Goal: Task Accomplishment & Management: Complete application form

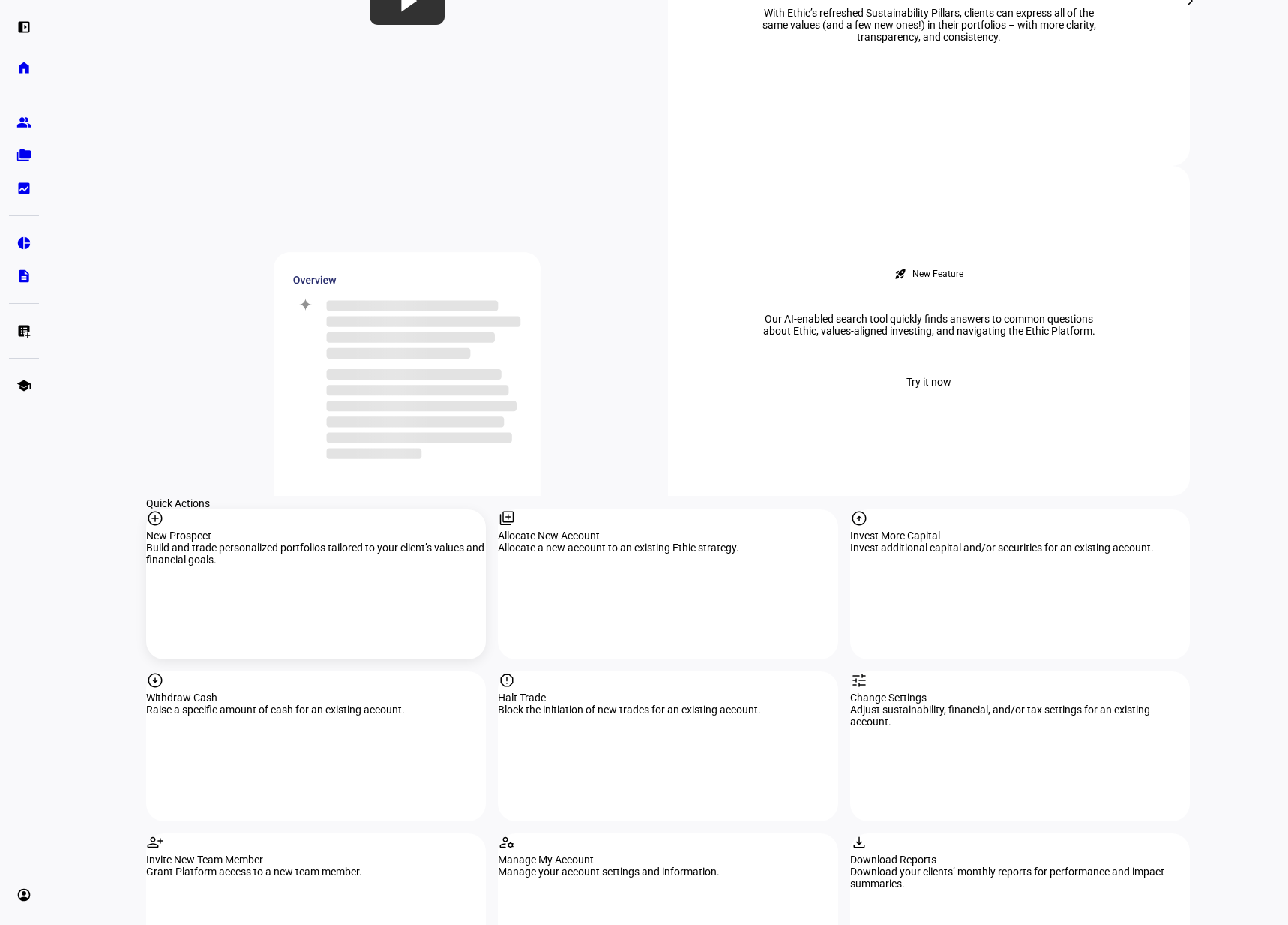
scroll to position [1153, 0]
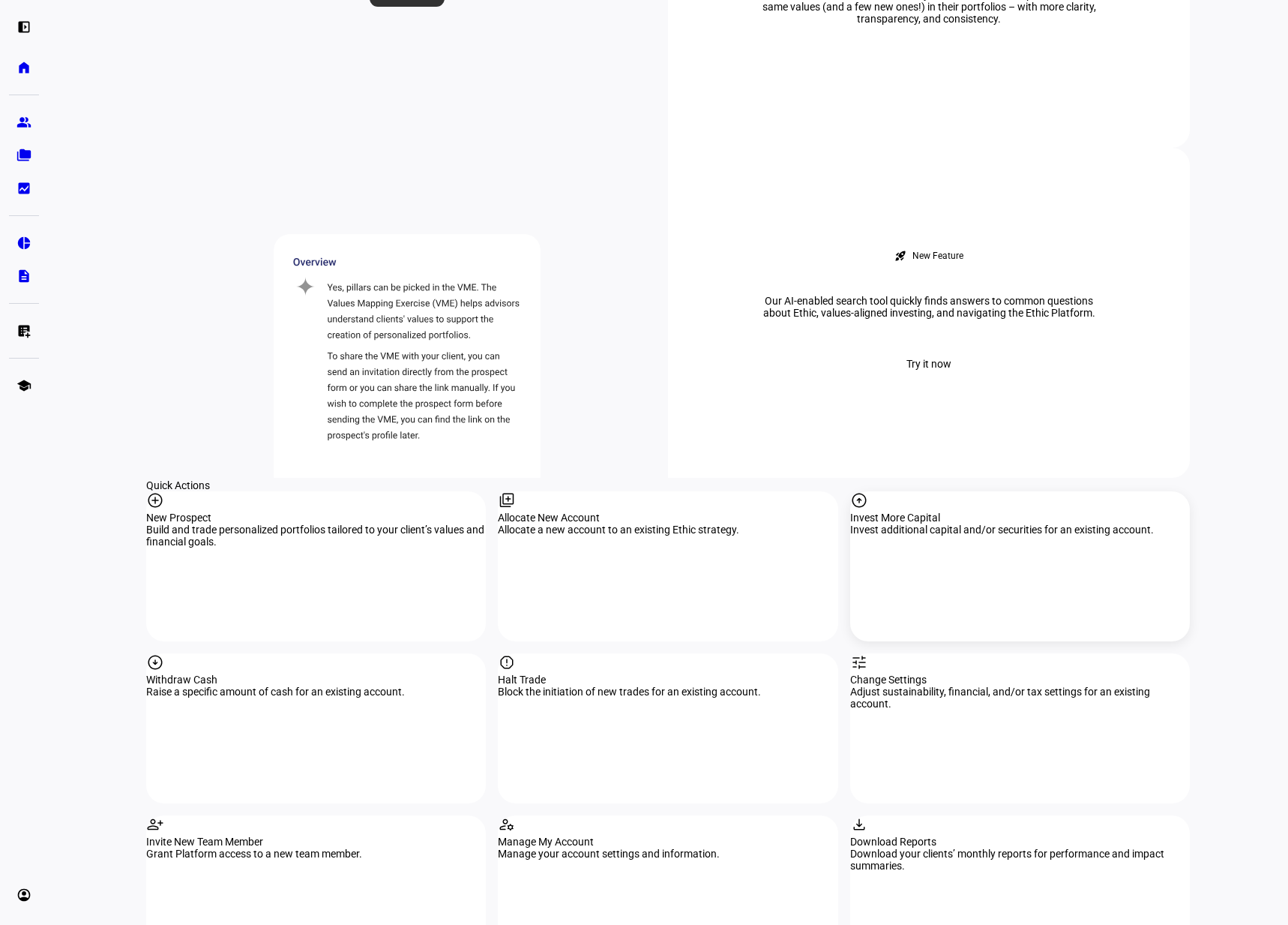
click at [916, 491] on div "arrow_circle_up Invest More Capital Invest additional capital and/or securities…" at bounding box center [1020, 566] width 340 height 150
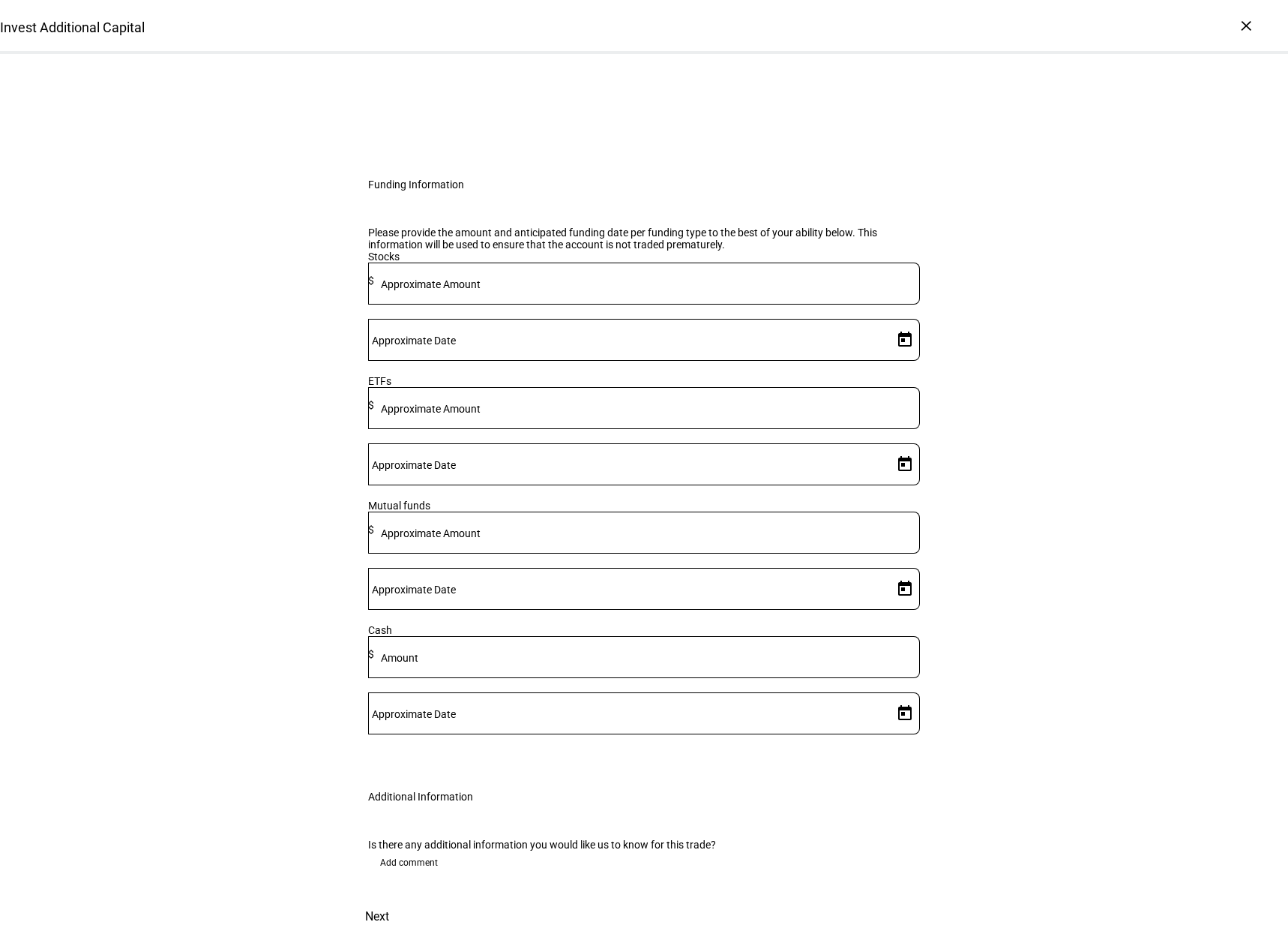
scroll to position [135, 0]
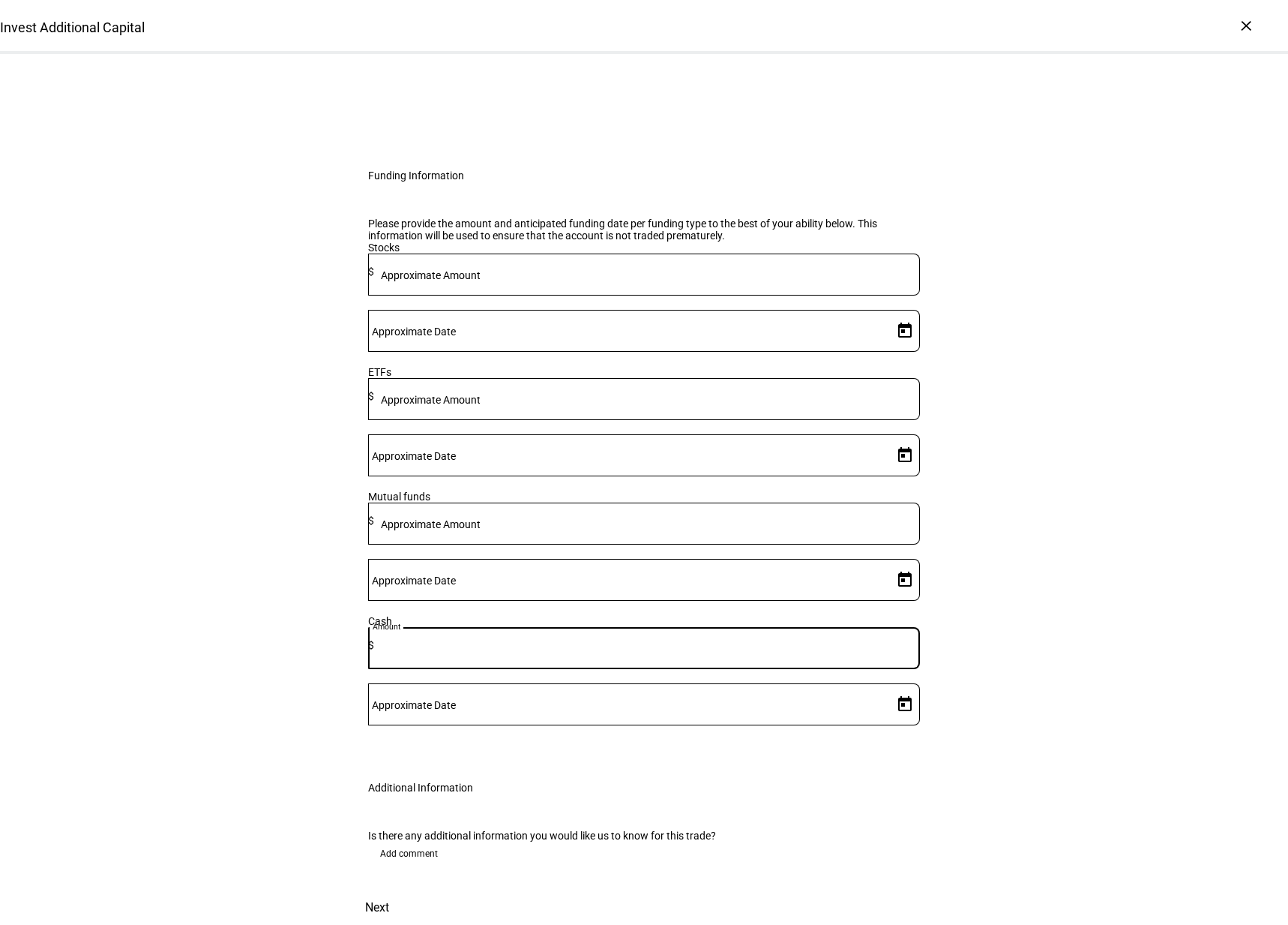
click at [646, 651] on input at bounding box center [647, 645] width 546 height 12
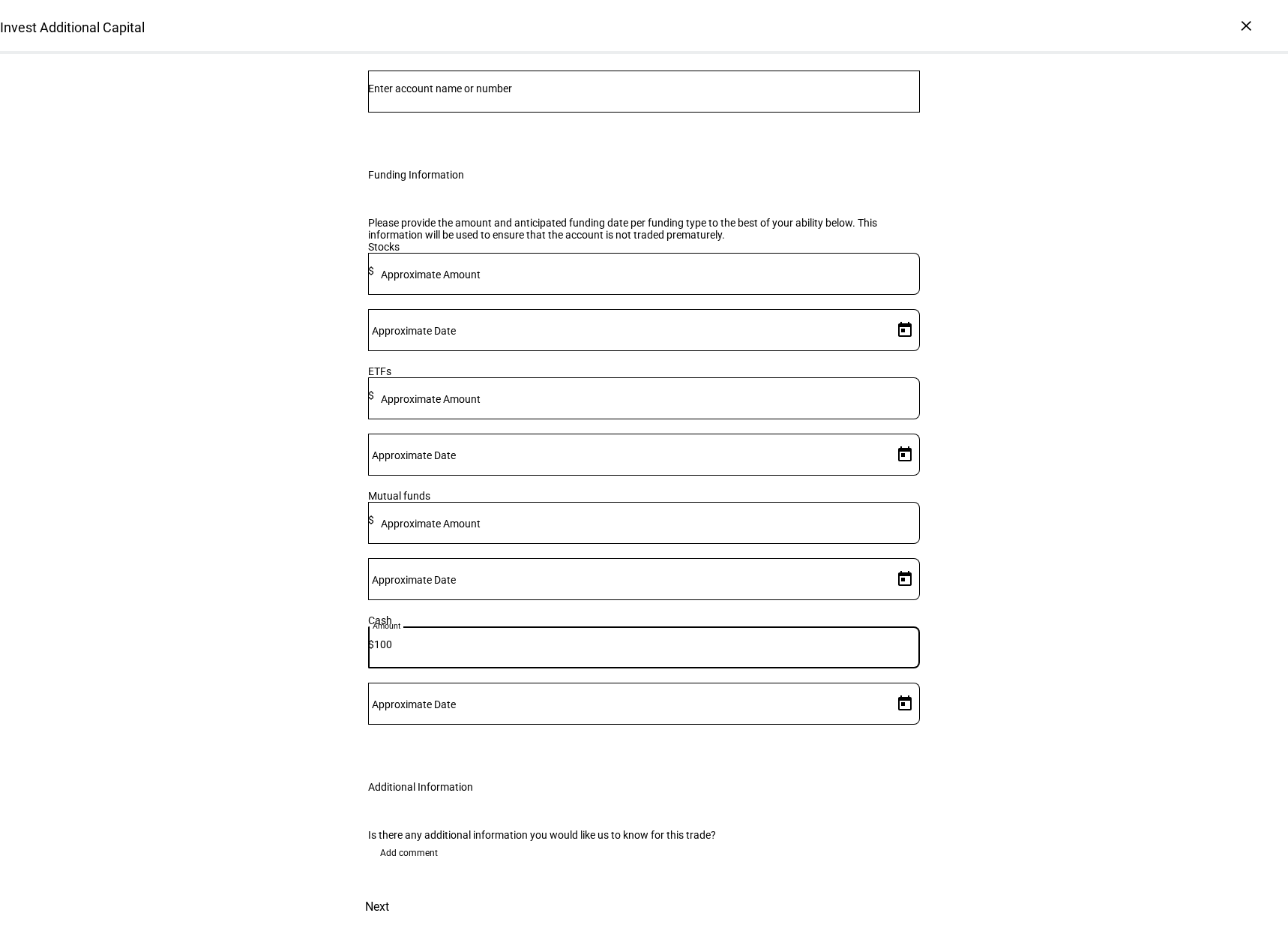
type input "100"
click at [460, 112] on div at bounding box center [644, 91] width 552 height 42
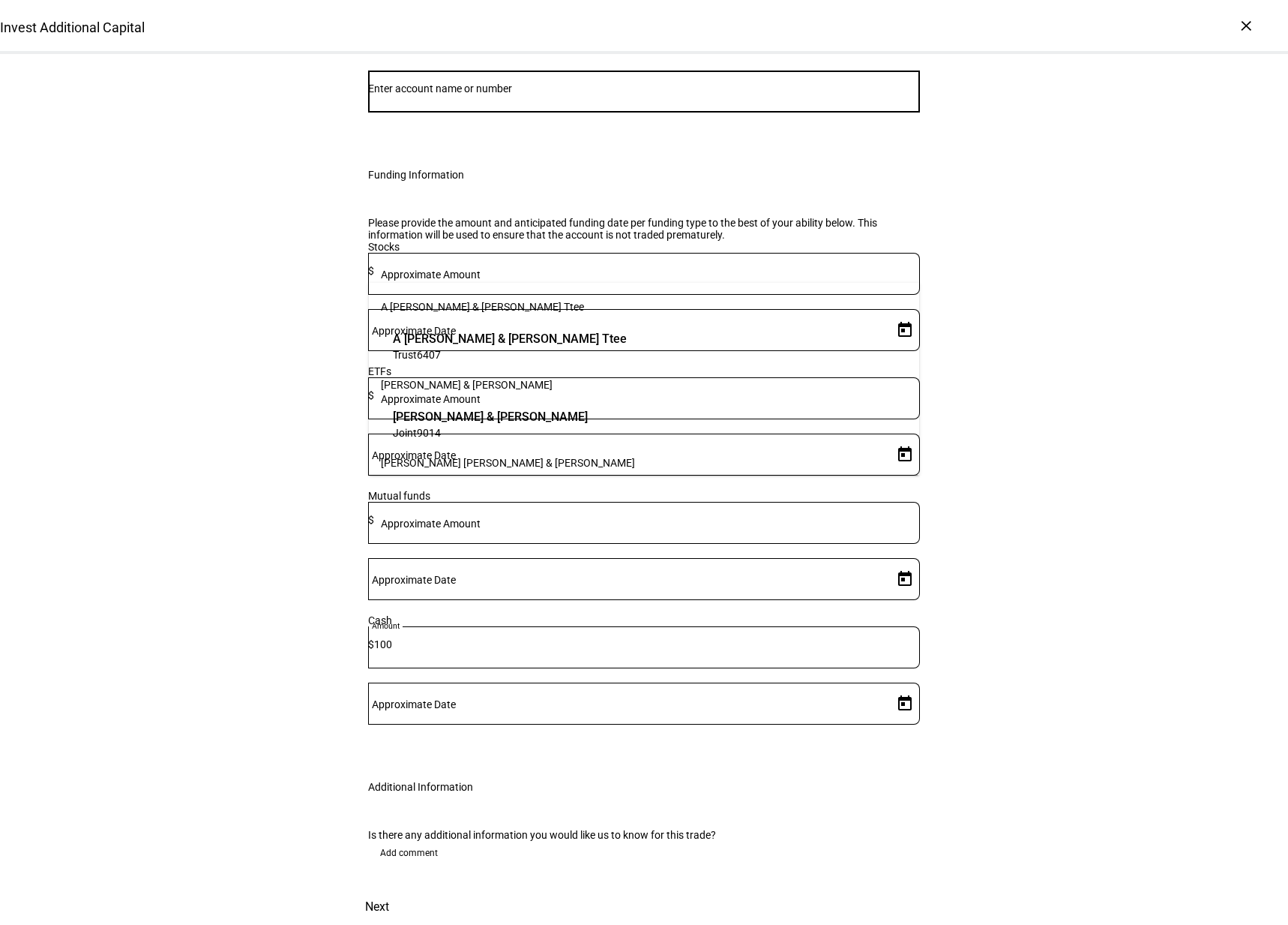
paste input "29594827"
type input "29594827"
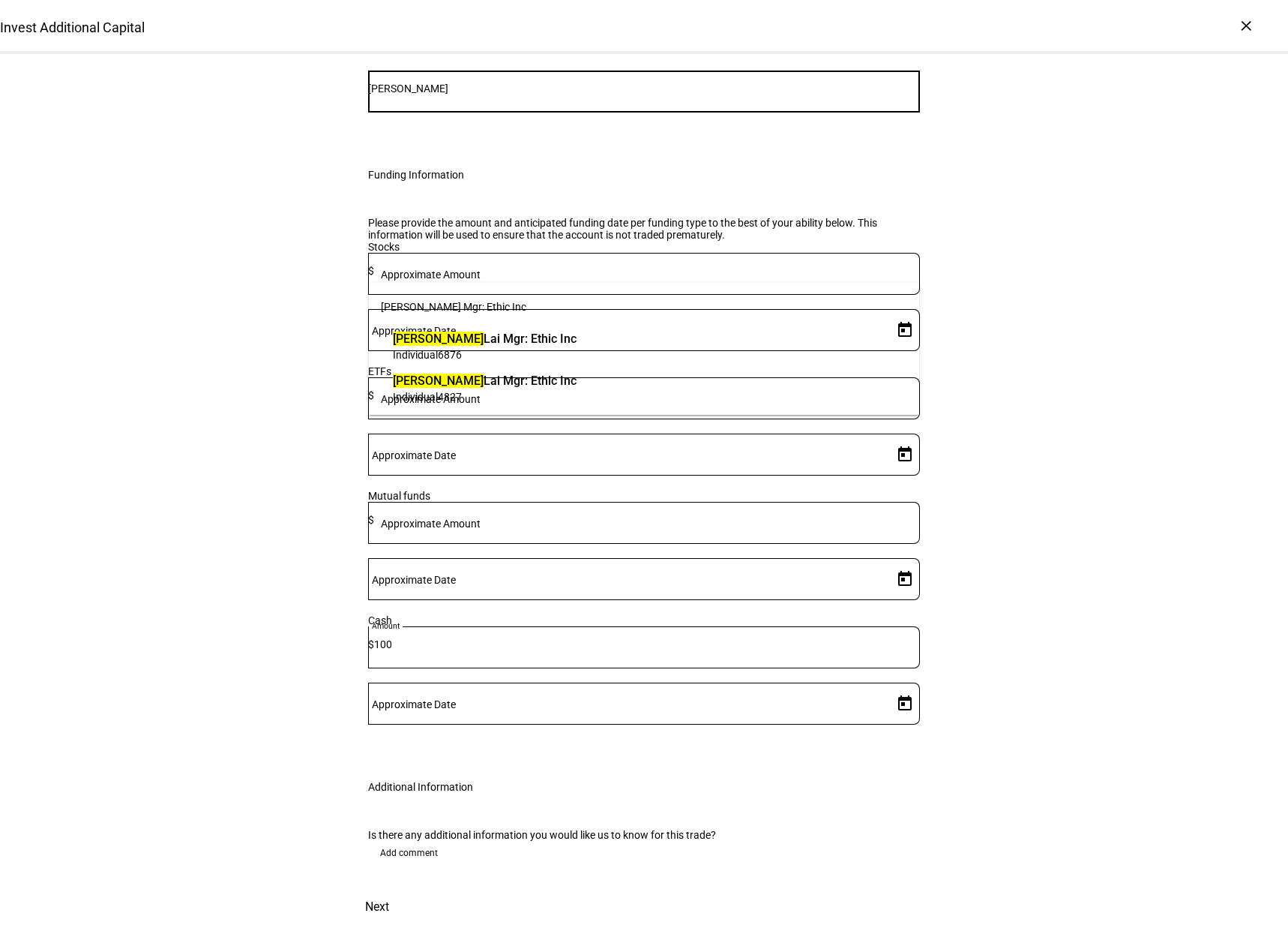
type input "[PERSON_NAME]"
click at [509, 379] on span "[PERSON_NAME] Mgr: Ethic Inc" at bounding box center [485, 380] width 184 height 18
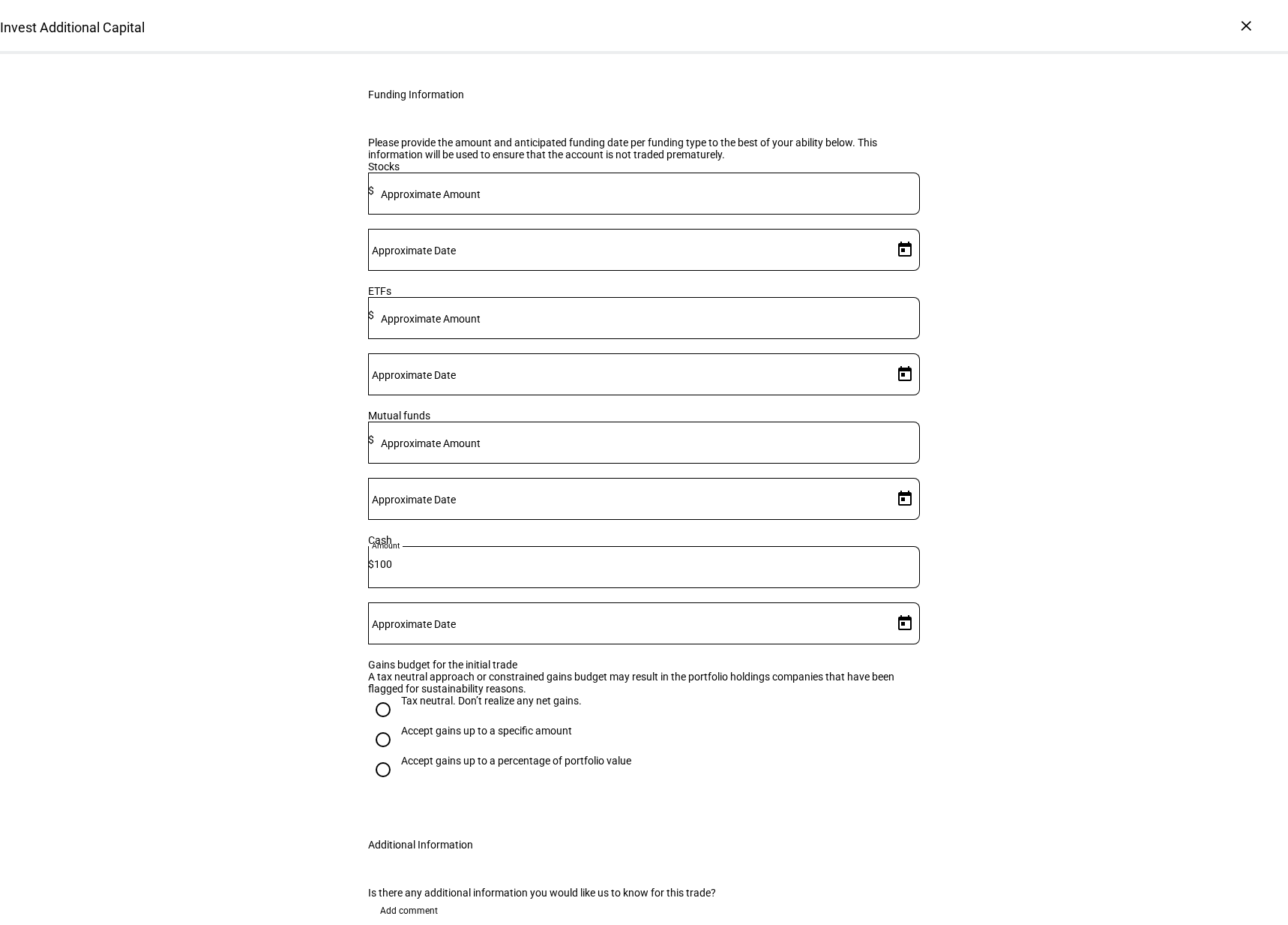
scroll to position [248, 0]
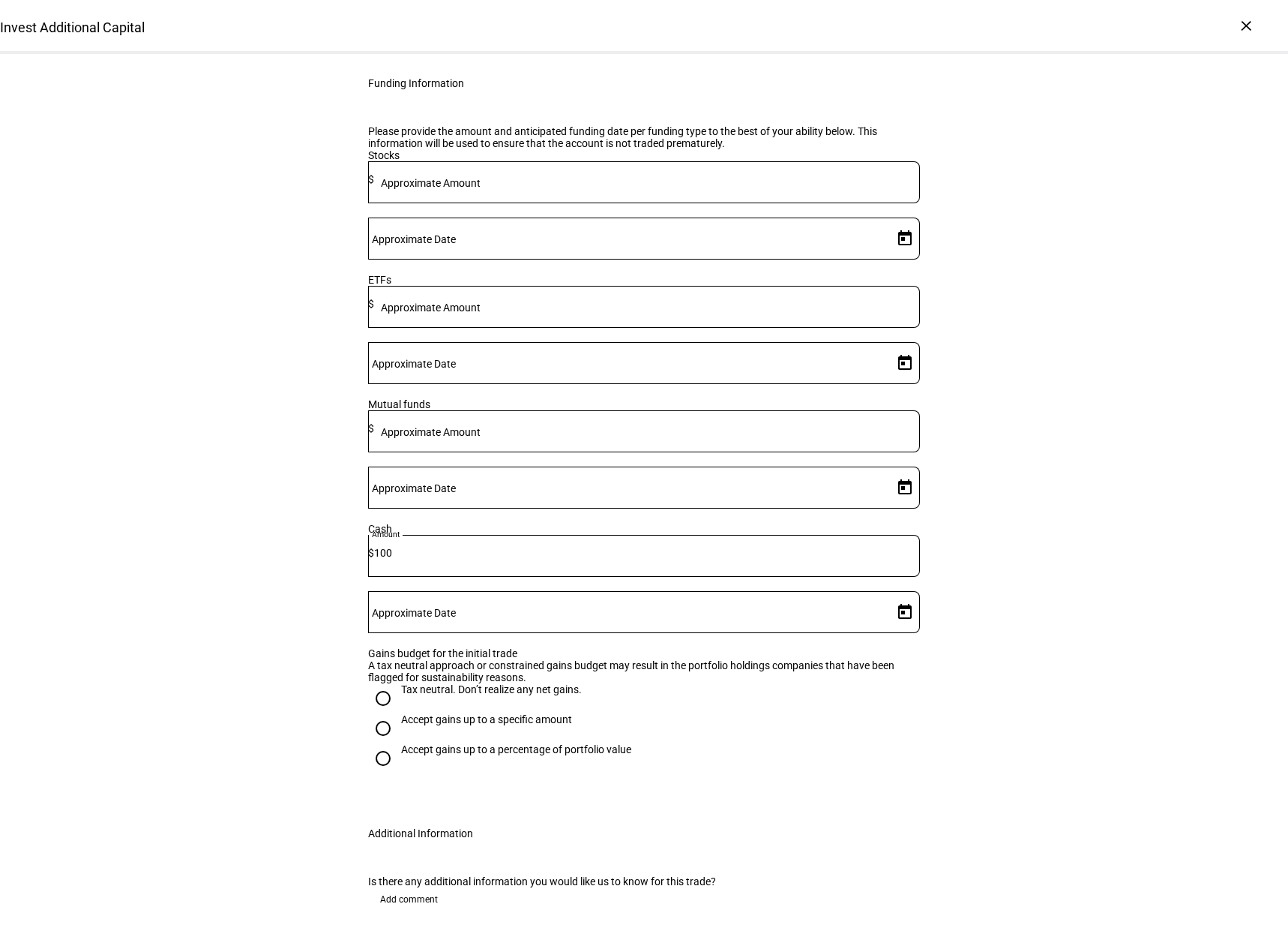
click at [456, 607] on mat-label "Approximate Date" at bounding box center [414, 613] width 84 height 12
click at [772, 603] on input "Approximate Date" at bounding box center [627, 609] width 519 height 12
click at [812, 726] on span "7" at bounding box center [811, 727] width 27 height 27
type input "[DATE]"
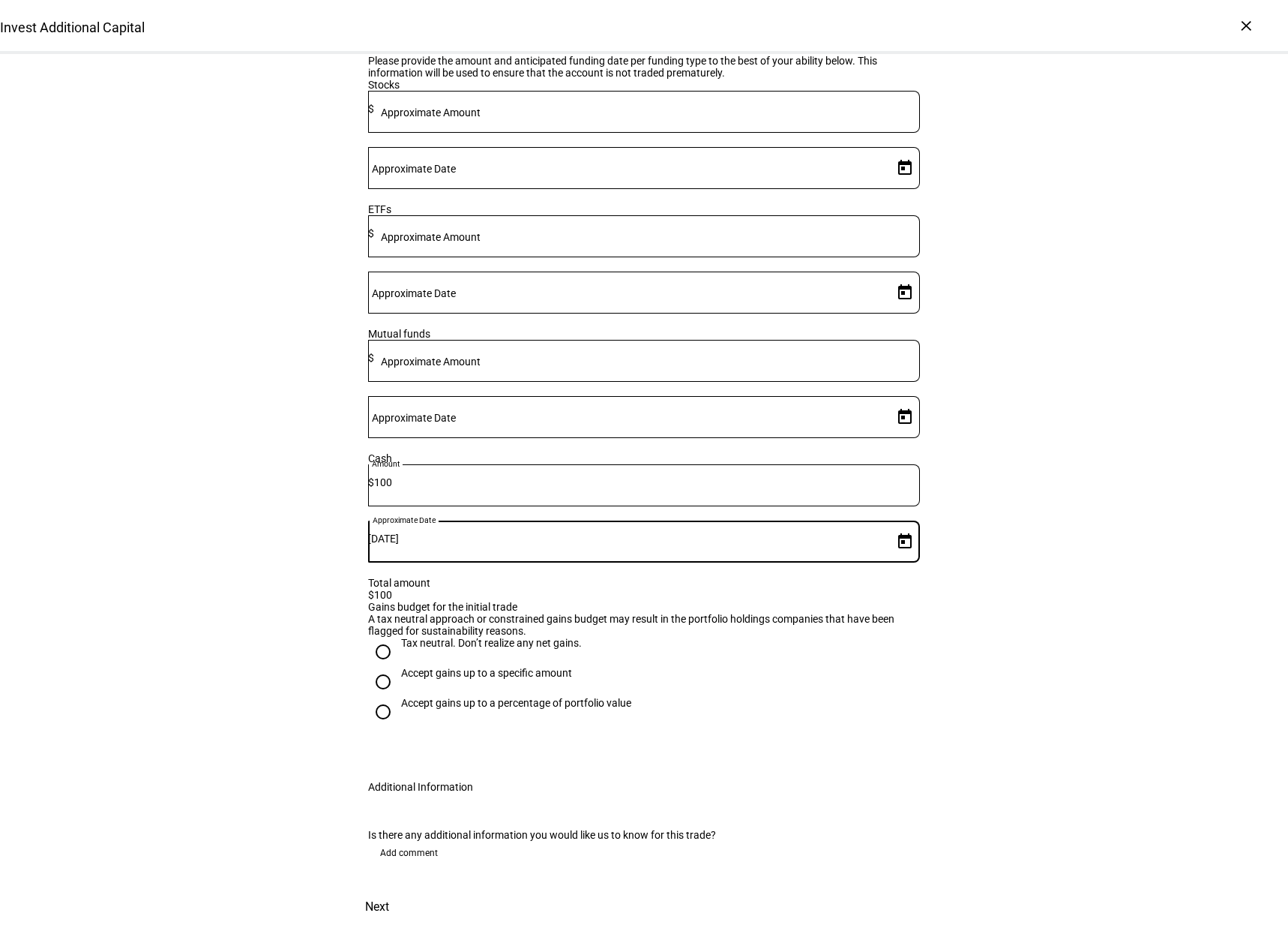
scroll to position [441, 0]
click at [389, 889] on span "Next" at bounding box center [376, 907] width 24 height 36
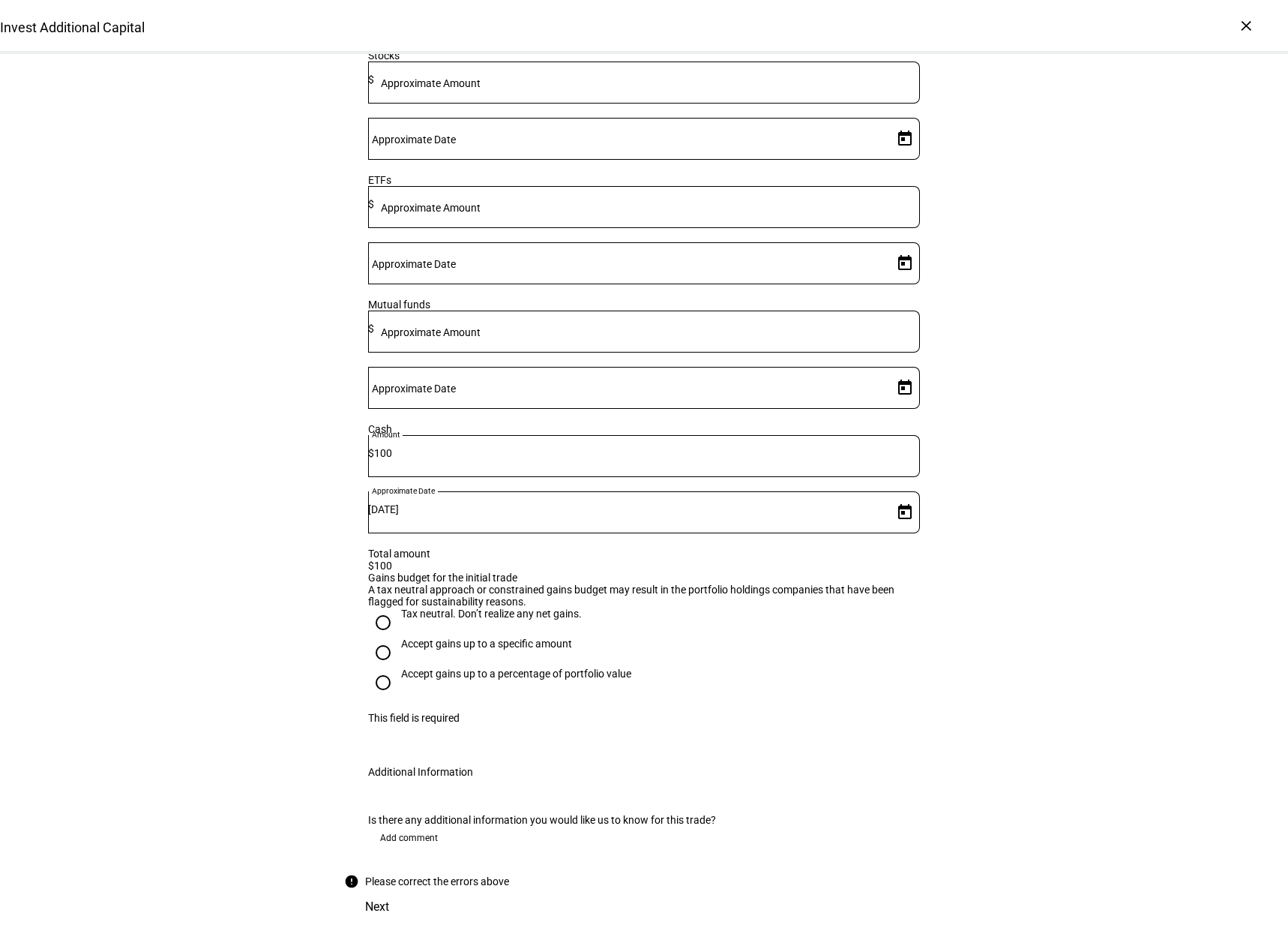
click at [580, 435] on div "100" at bounding box center [647, 456] width 546 height 42
type input "100,000"
click at [148, 428] on div "Invest Additional Capital Complete and submit this form to invest additional ca…" at bounding box center [644, 308] width 1288 height 1233
click at [246, 582] on div "Invest Additional Capital Complete and submit this form to invest additional ca…" at bounding box center [644, 308] width 1288 height 1233
click at [274, 534] on div "Invest Additional Capital Complete and submit this form to invest additional ca…" at bounding box center [644, 308] width 1288 height 1233
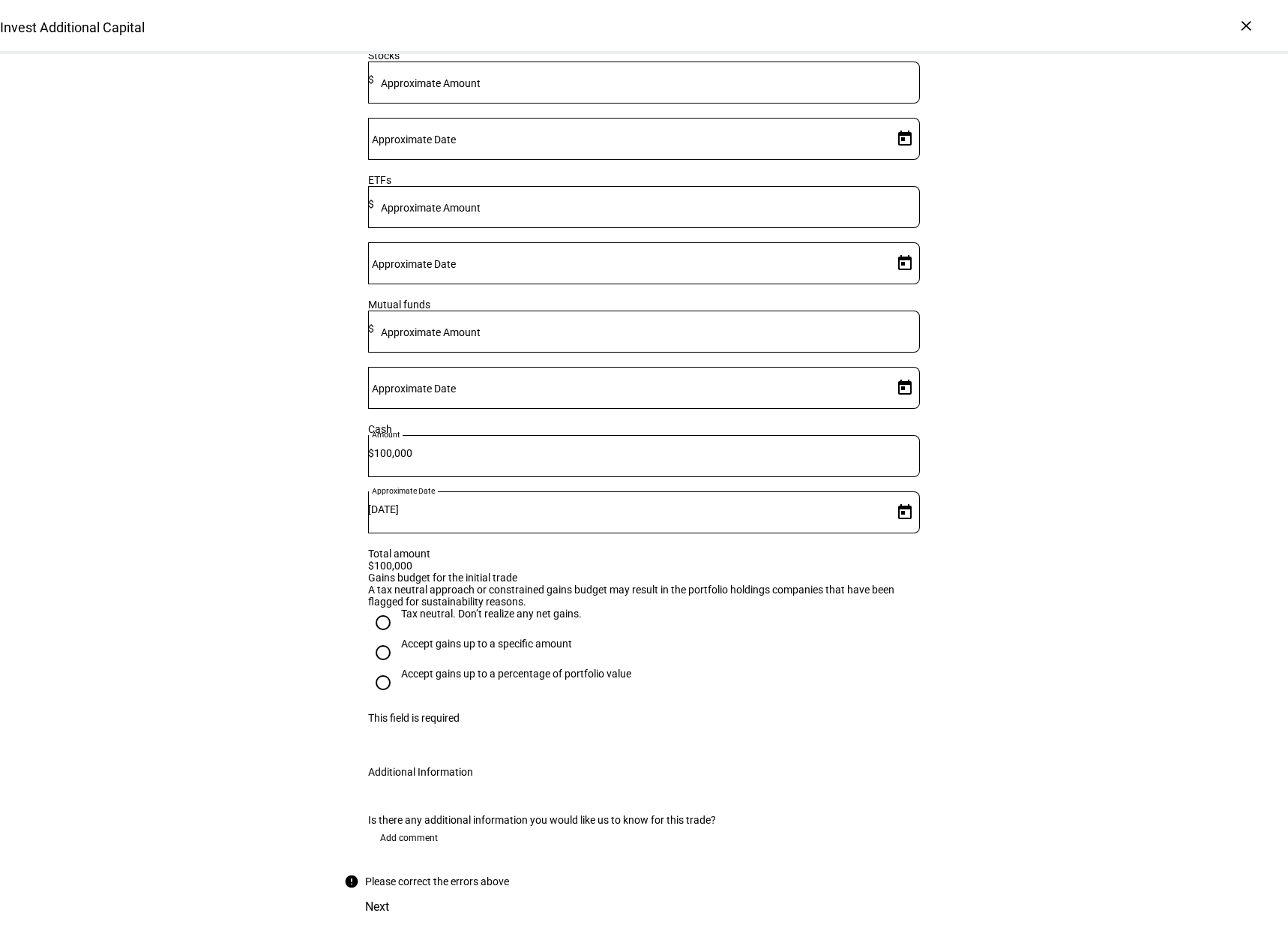
click at [428, 607] on div "Tax neutral. Don’t realize any net gains." at bounding box center [491, 614] width 181 height 12
click at [398, 607] on input "Tax neutral. Don’t realize any net gains." at bounding box center [382, 622] width 30 height 30
radio input "true"
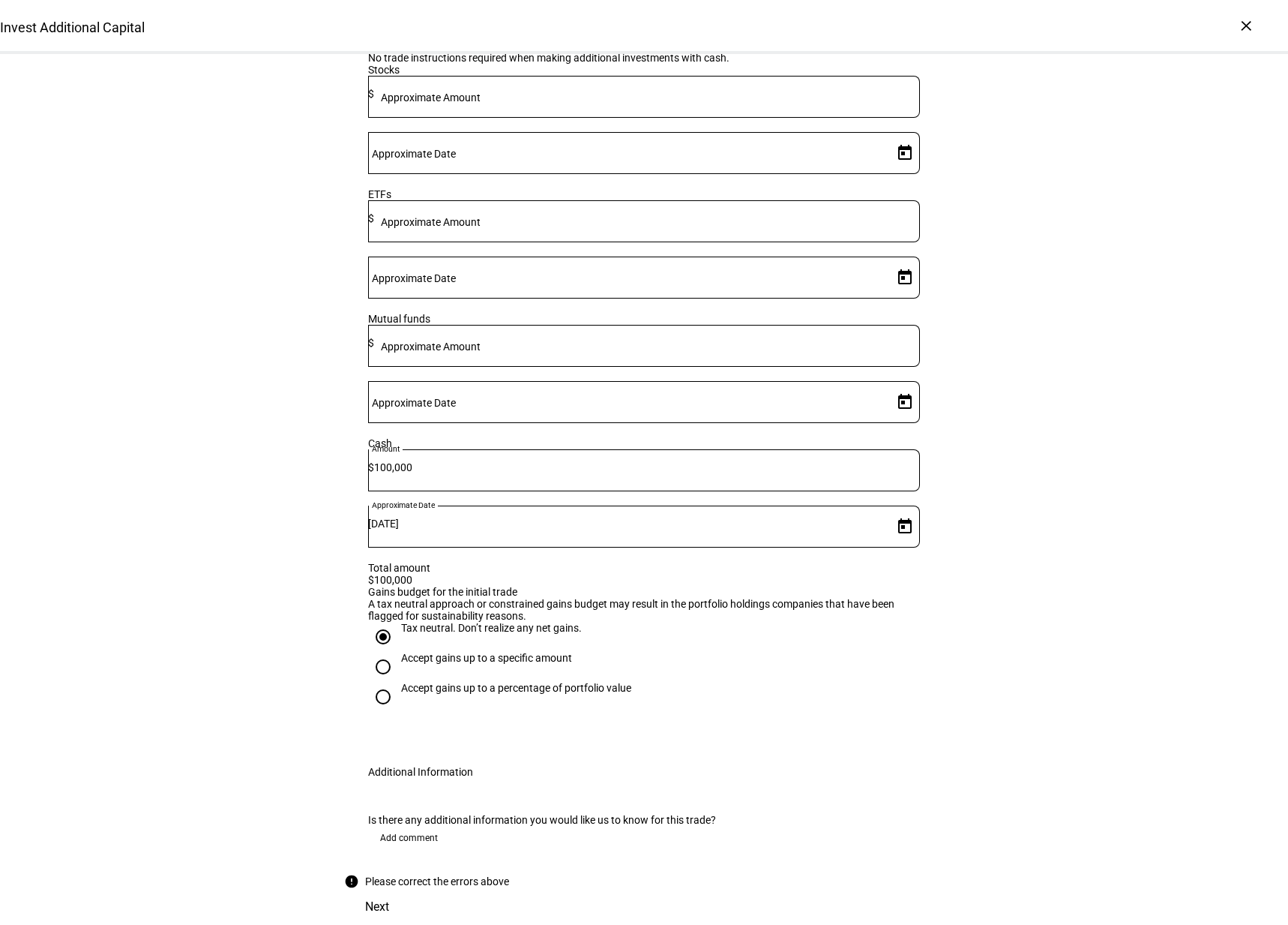
scroll to position [490, 0]
click at [486, 796] on div "Is there any additional information you would like us to know for this trade? A…" at bounding box center [644, 835] width 600 height 78
click at [608, 461] on input "100,000" at bounding box center [647, 467] width 546 height 12
click at [861, 506] on div "[DATE]" at bounding box center [627, 526] width 519 height 42
click at [818, 441] on div "Please provide the amount and anticipated funding date per funding type to the …" at bounding box center [644, 378] width 600 height 741
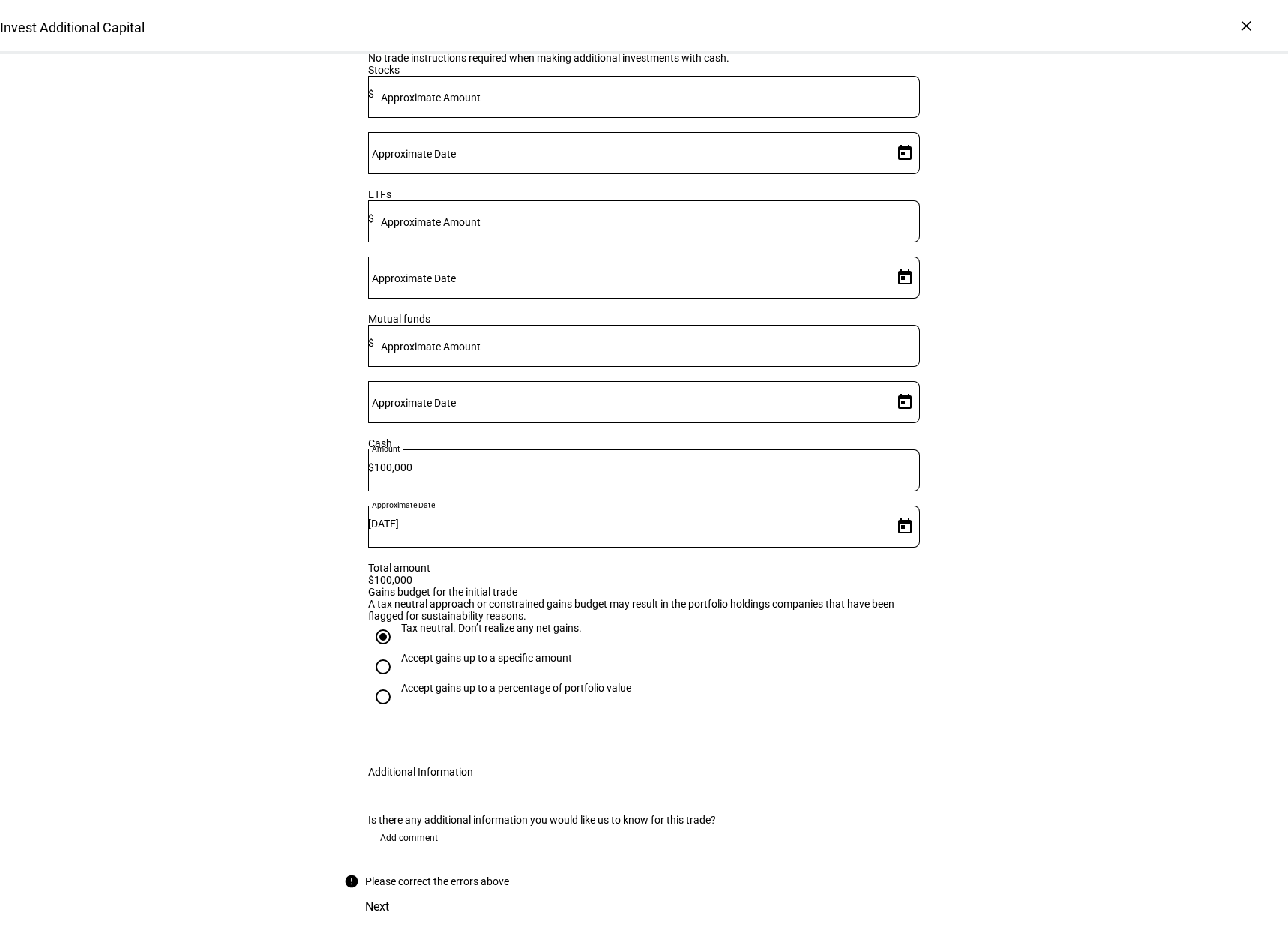
scroll to position [449, 0]
click at [590, 99] on input at bounding box center [647, 94] width 546 height 12
type input "0"
click at [584, 243] on div at bounding box center [647, 221] width 546 height 42
type input "0"
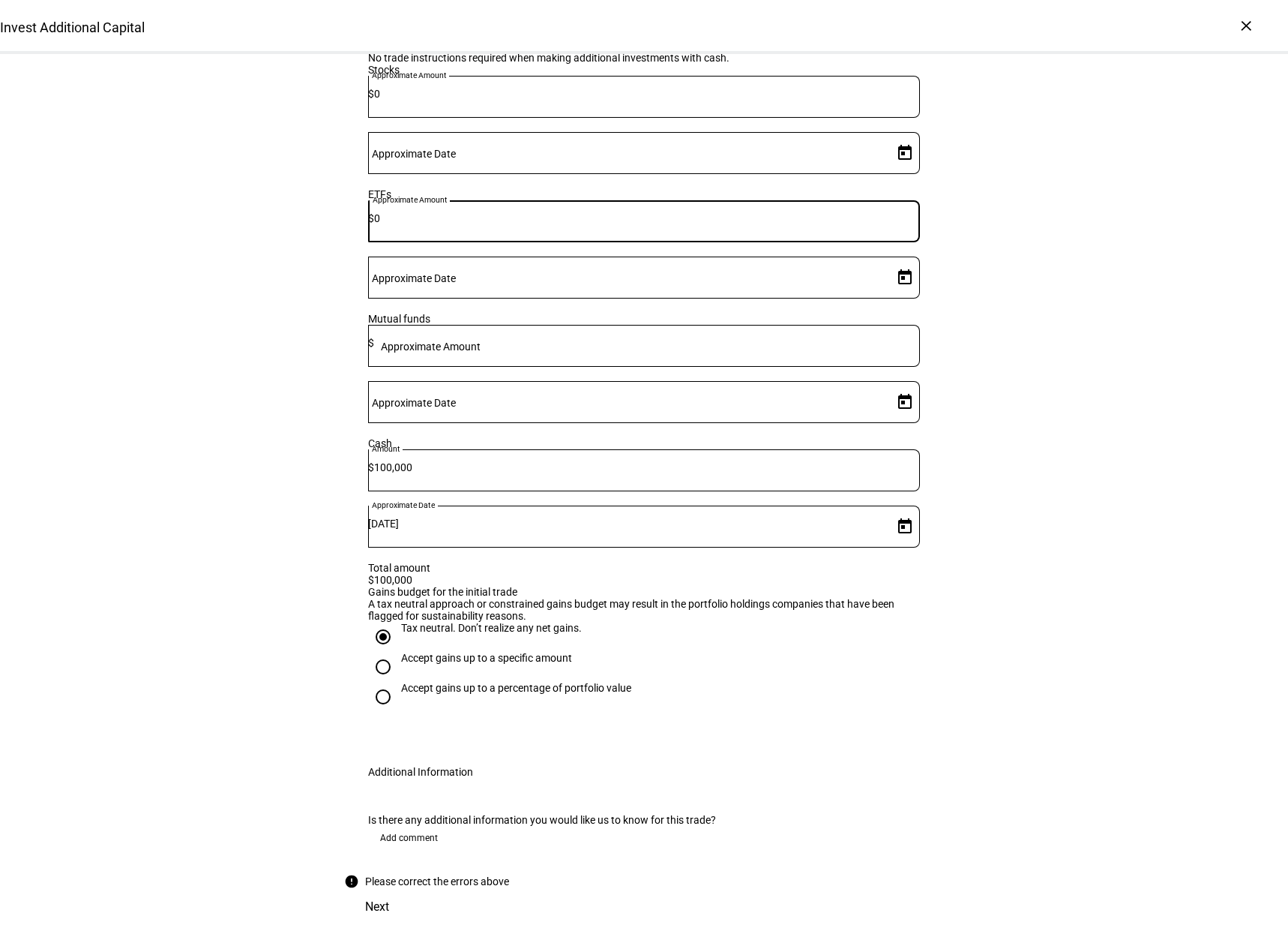
click at [591, 331] on div at bounding box center [647, 345] width 546 height 42
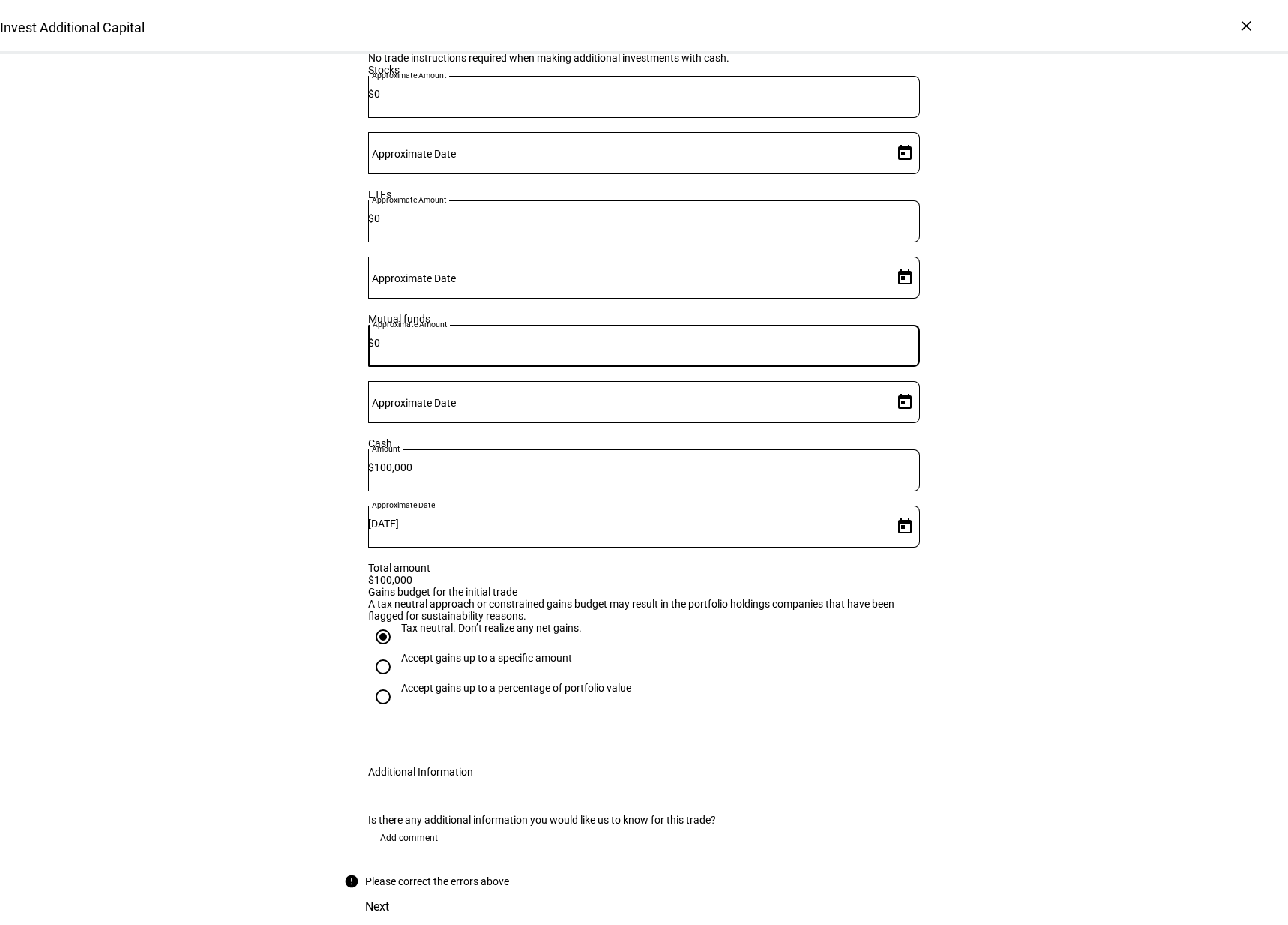
type input "0"
click at [480, 324] on div "Mutual funds" at bounding box center [644, 319] width 552 height 12
click at [925, 889] on div "Next" at bounding box center [644, 907] width 600 height 36
click at [651, 826] on div "Add comment" at bounding box center [644, 837] width 552 height 24
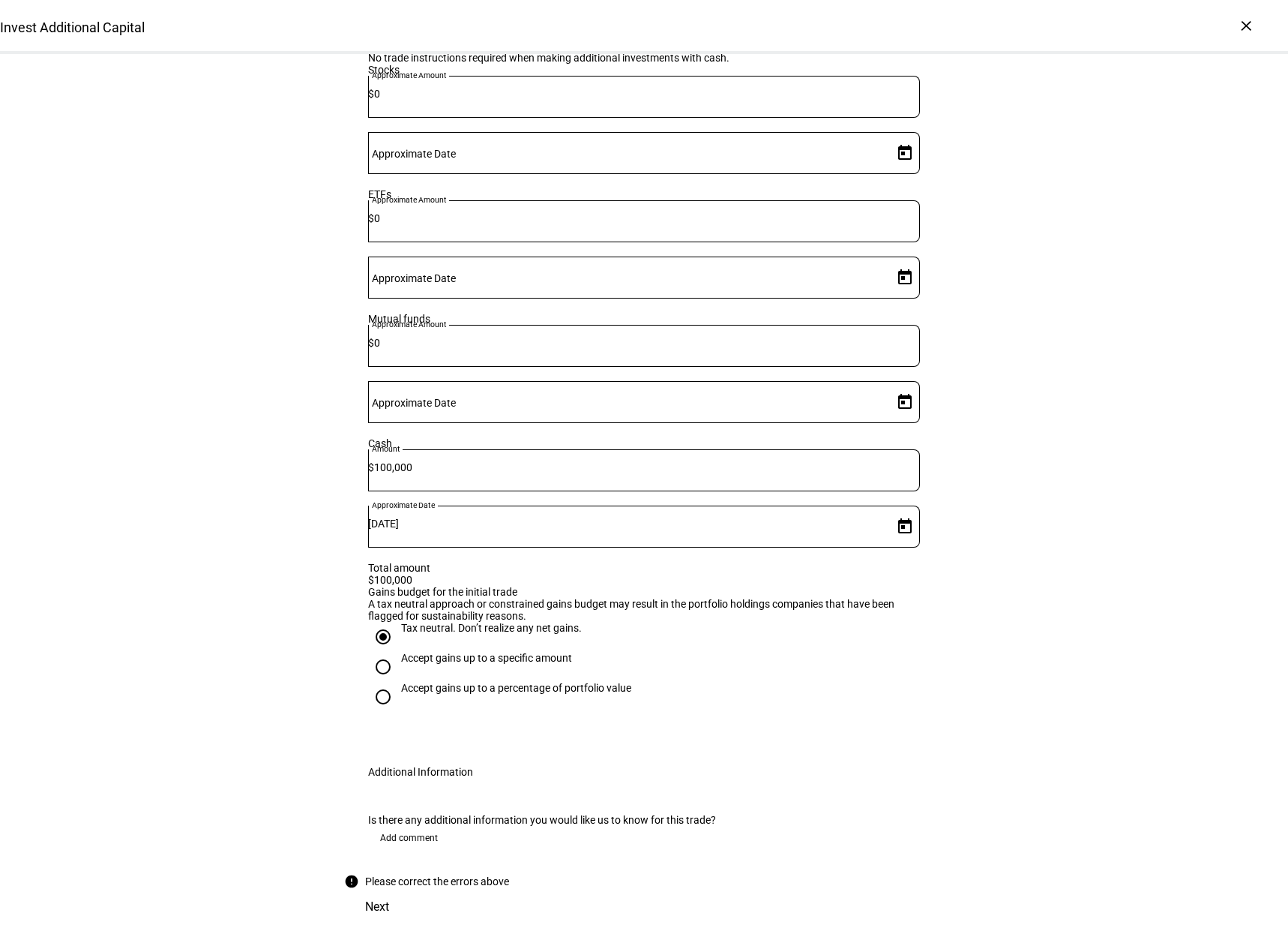
click at [444, 826] on span at bounding box center [408, 837] width 82 height 24
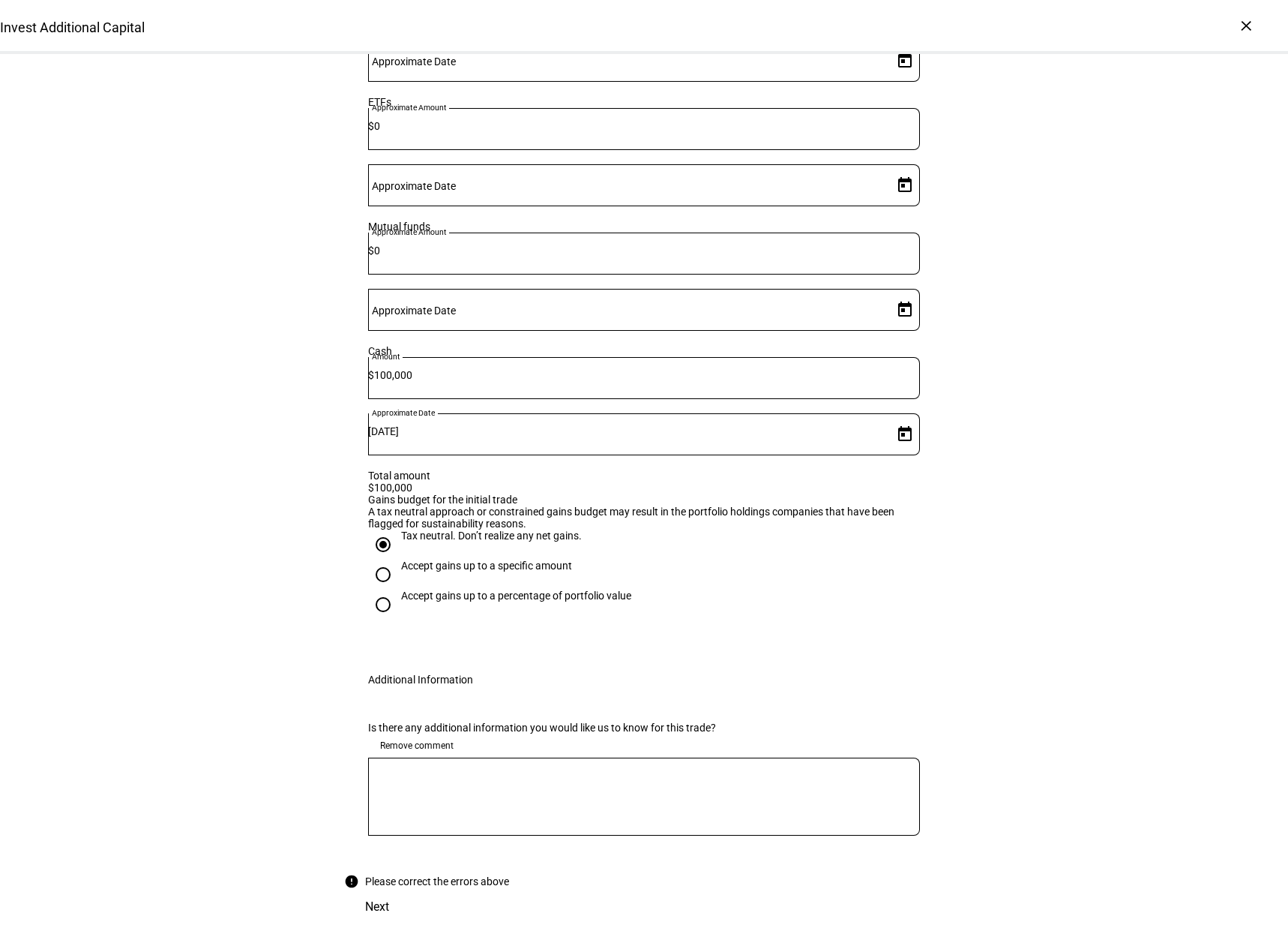
click at [437, 788] on div at bounding box center [644, 796] width 552 height 78
type textarea "J"
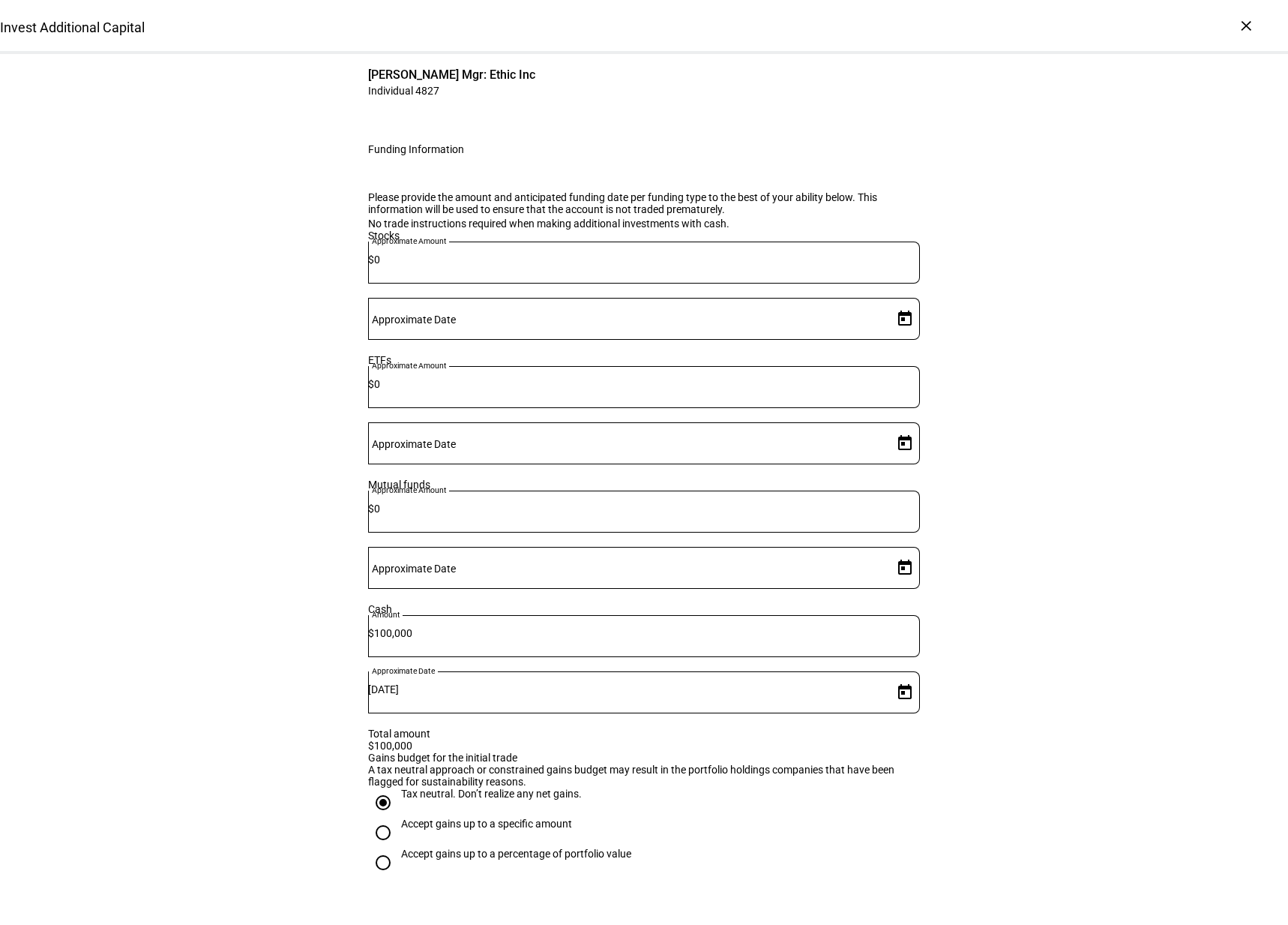
scroll to position [149, 0]
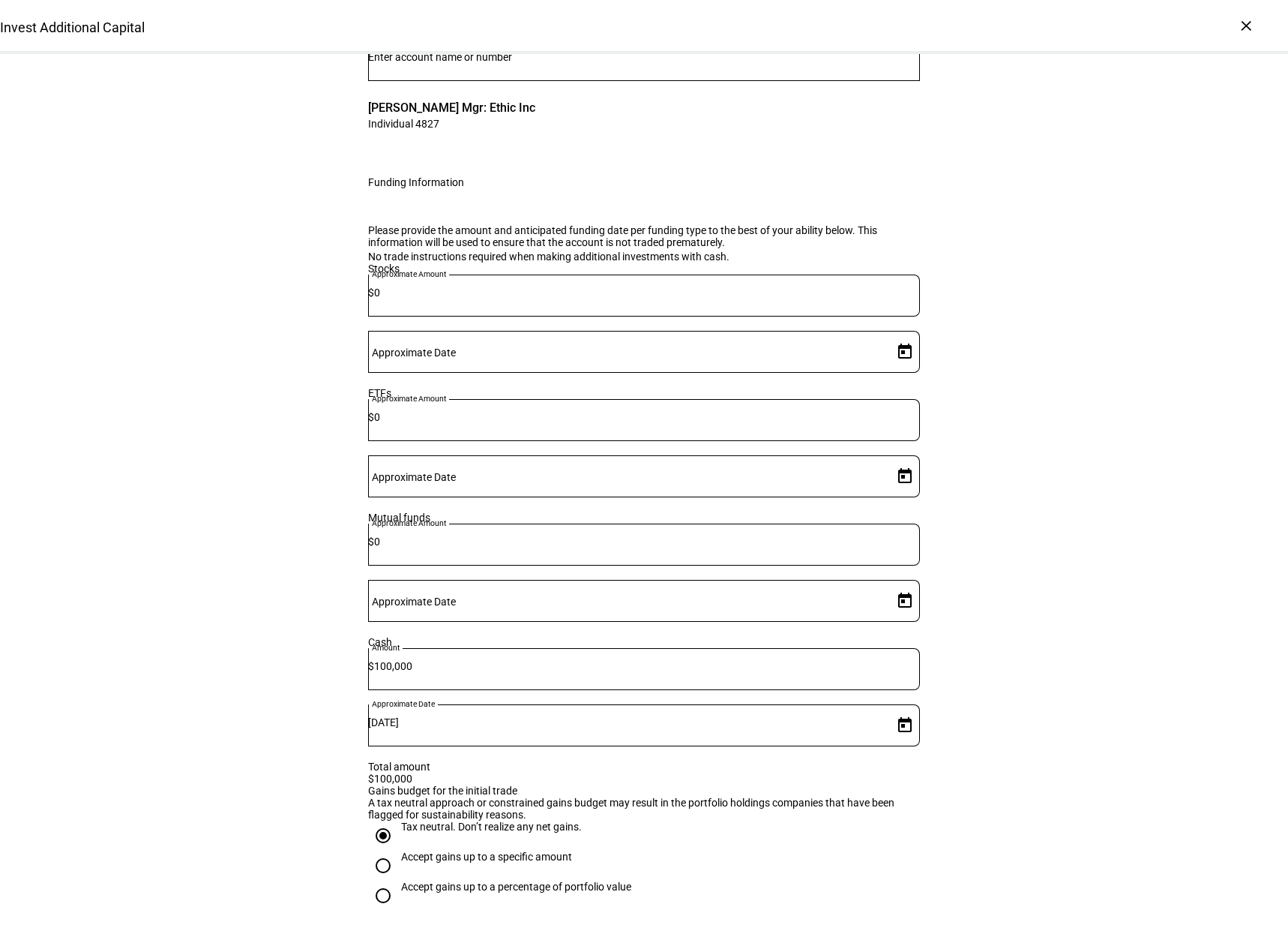
type textarea "We just funded the account with $100k of cash"
click at [308, 538] on div "Invest Additional Capital Complete and submit this form to invest additional ca…" at bounding box center [644, 560] width 1288 height 1311
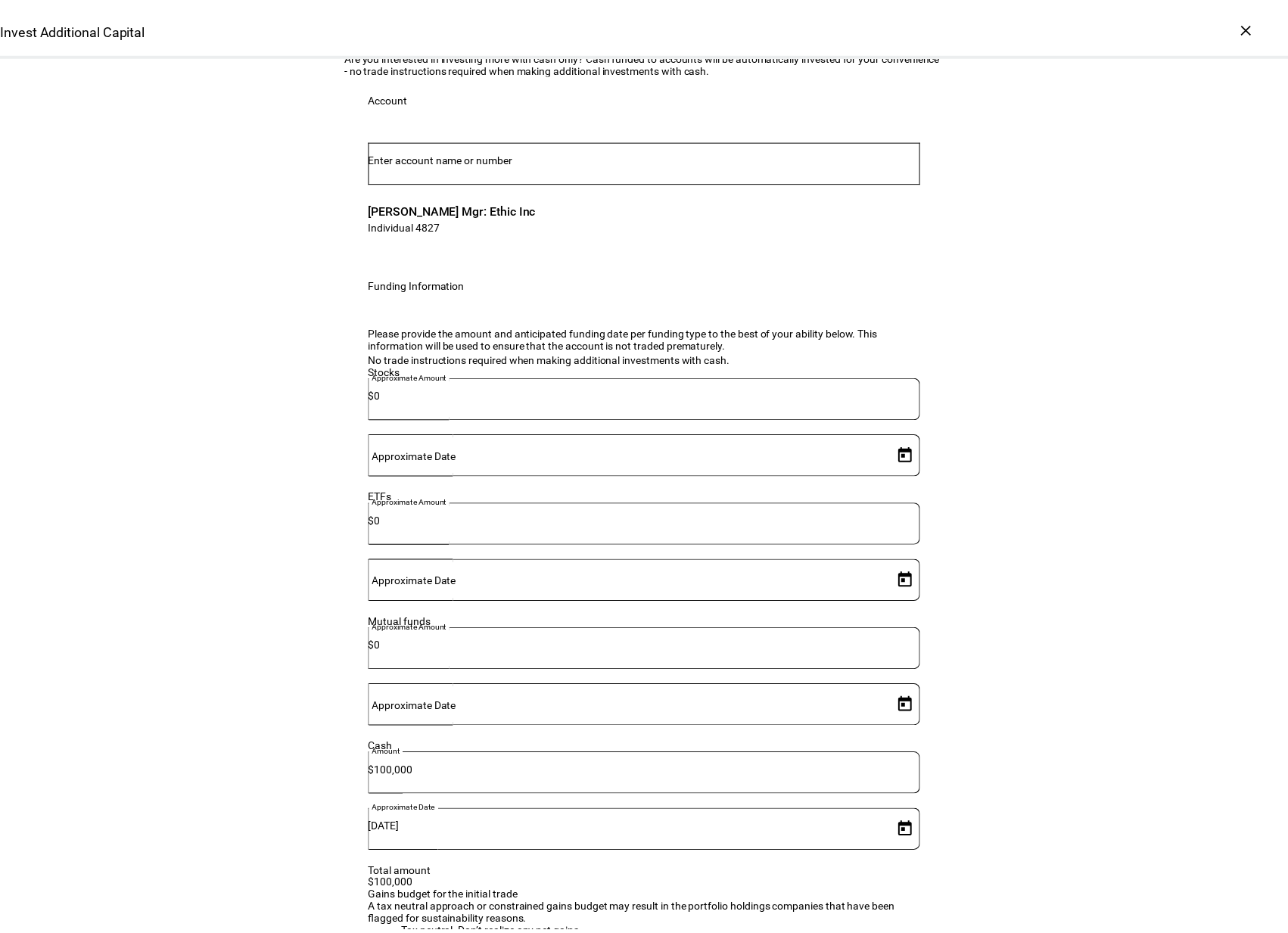
scroll to position [0, 0]
